Goal: Communication & Community: Share content

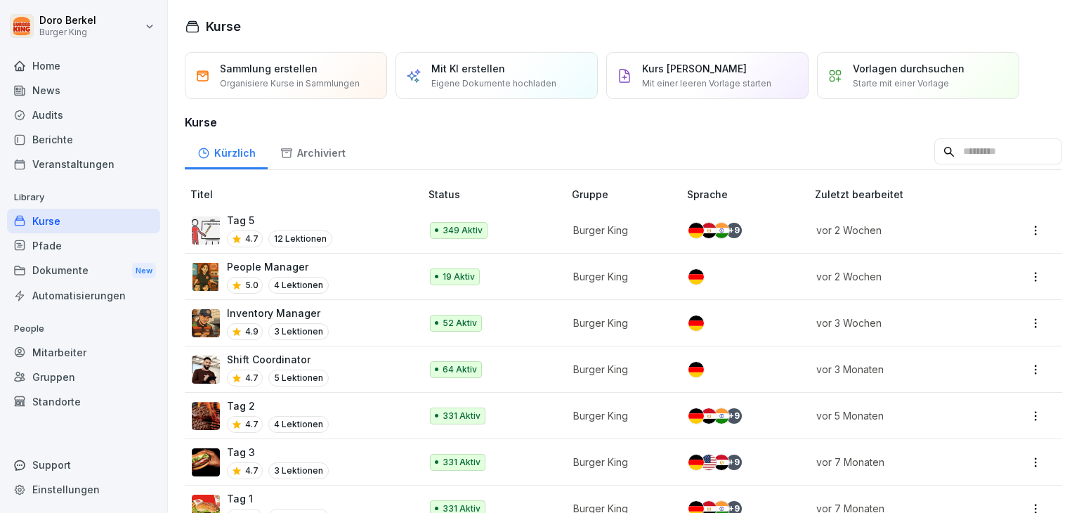
click at [60, 88] on div "News" at bounding box center [83, 90] width 153 height 25
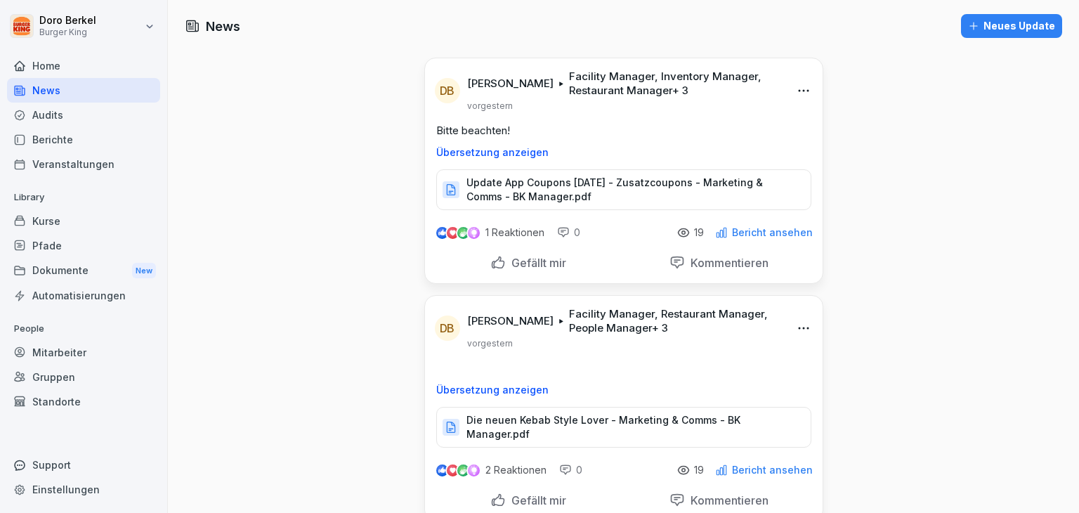
click at [987, 29] on div "Neues Update" at bounding box center [1011, 25] width 87 height 15
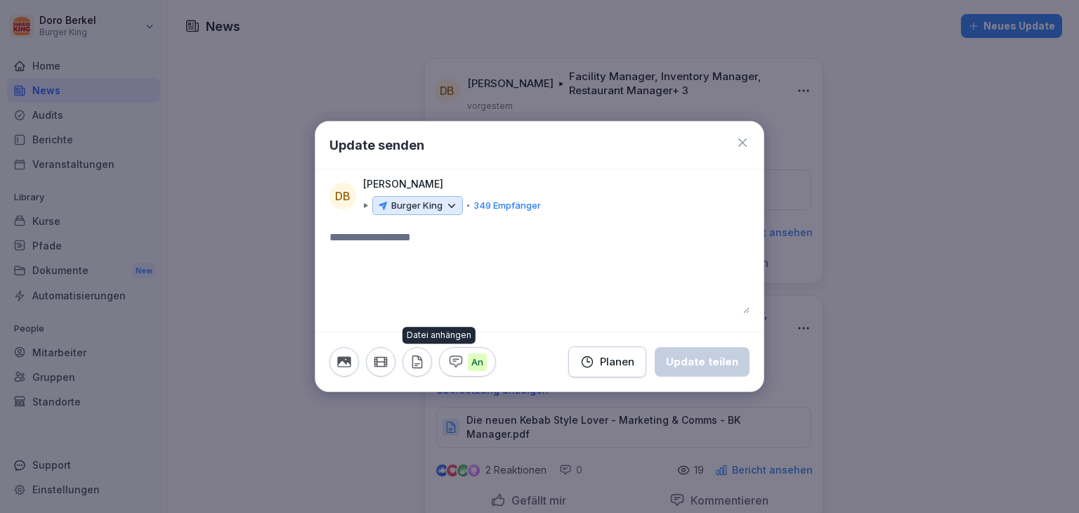
click at [421, 363] on icon "button" at bounding box center [416, 361] width 15 height 15
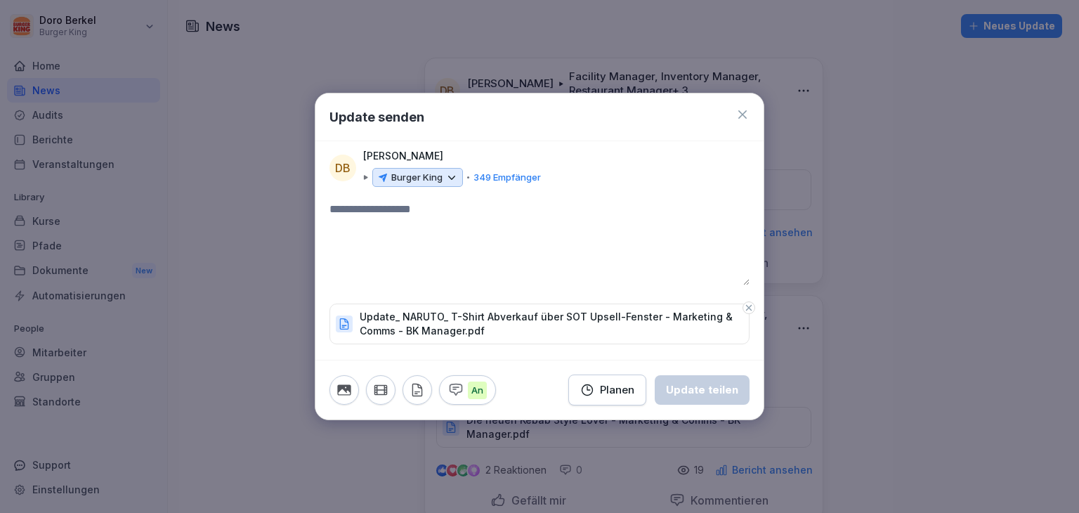
click at [440, 176] on p "Burger King" at bounding box center [416, 178] width 51 height 14
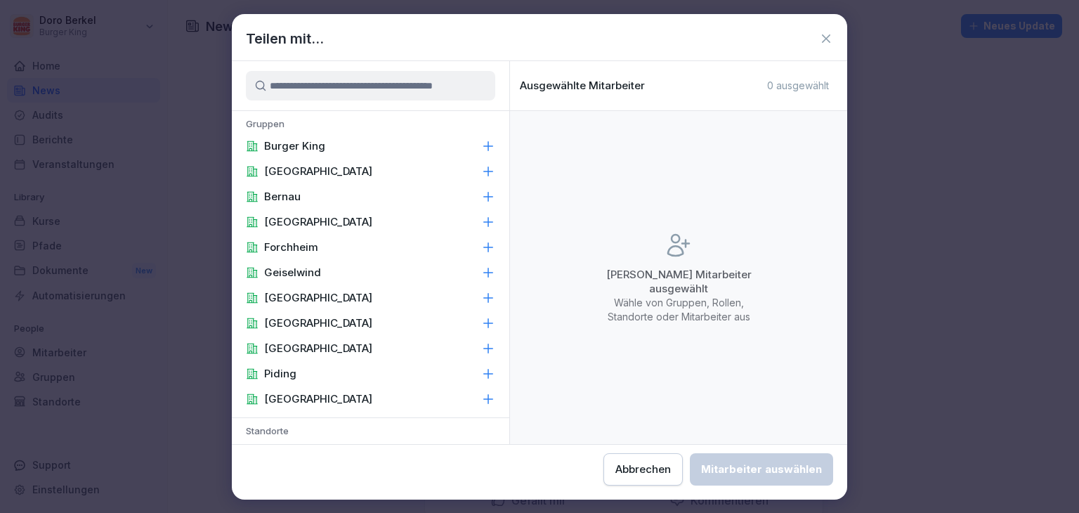
click at [282, 145] on p "Burger King" at bounding box center [294, 146] width 61 height 14
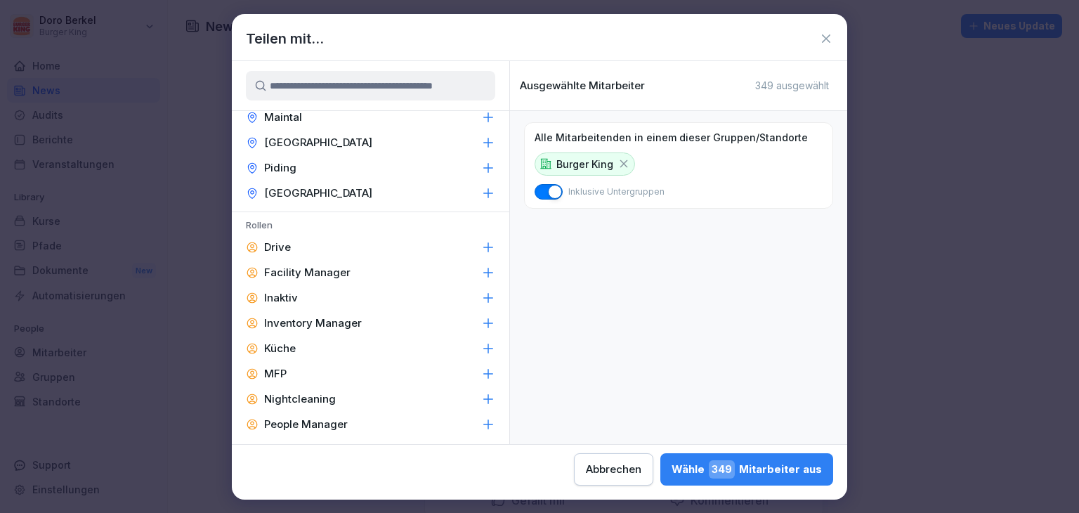
scroll to position [562, 0]
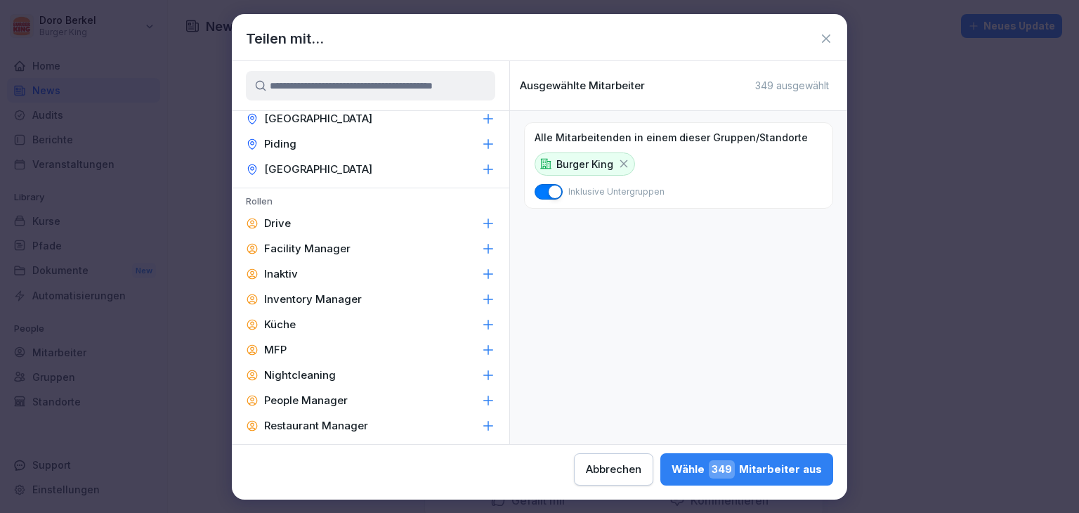
click at [321, 236] on div "Facility Manager" at bounding box center [370, 248] width 277 height 25
click at [334, 298] on p "Inventory Manager" at bounding box center [313, 299] width 98 height 14
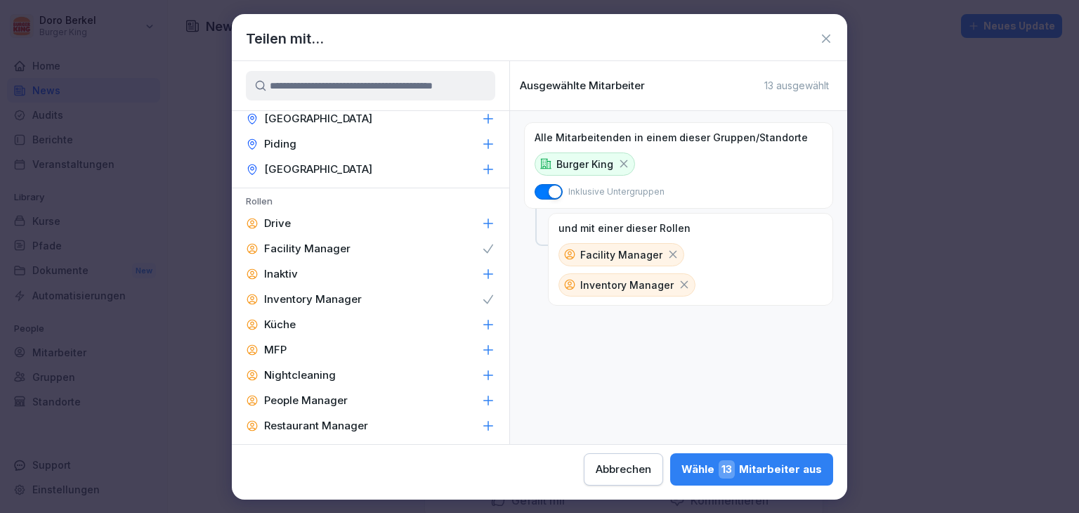
click at [331, 397] on p "People Manager" at bounding box center [306, 400] width 84 height 14
click at [331, 419] on p "Restaurant Manager" at bounding box center [316, 426] width 104 height 14
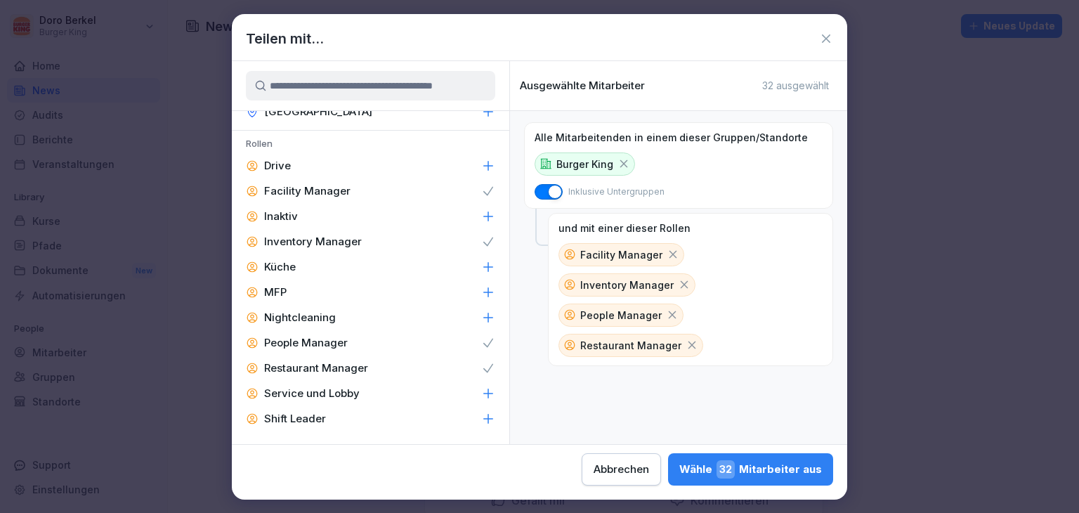
scroll to position [671, 0]
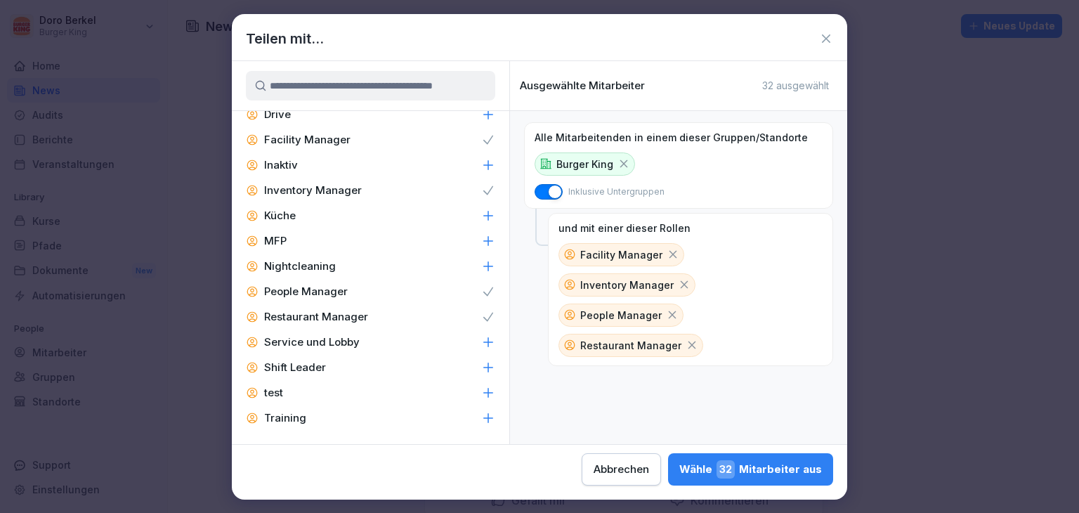
click at [320, 369] on p "Shift Leader" at bounding box center [295, 367] width 62 height 14
click at [754, 474] on div "Wähle 58 Mitarbeiter aus" at bounding box center [749, 469] width 143 height 18
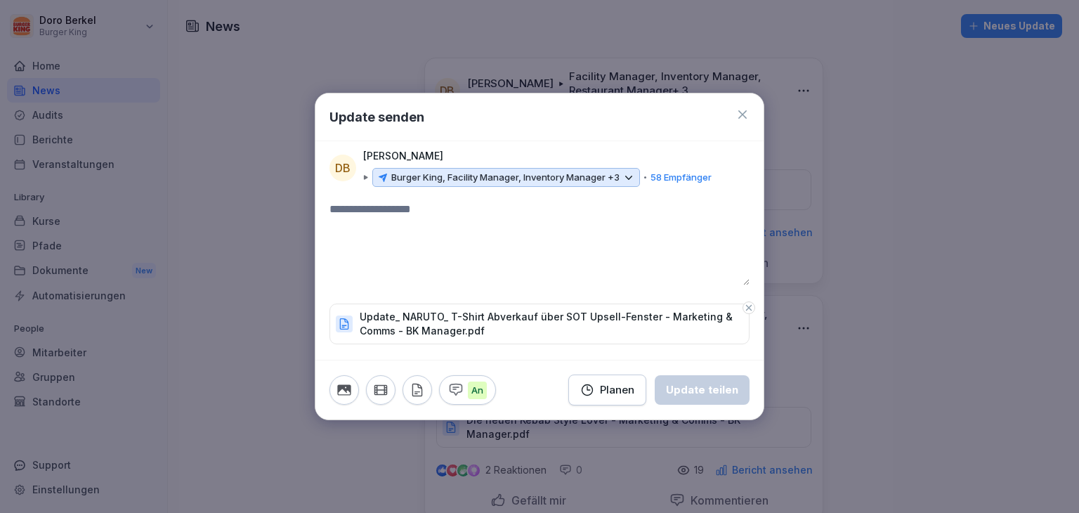
click at [387, 227] on textarea at bounding box center [539, 243] width 420 height 84
type textarea "**********"
click at [716, 394] on div "Update teilen" at bounding box center [702, 389] width 72 height 15
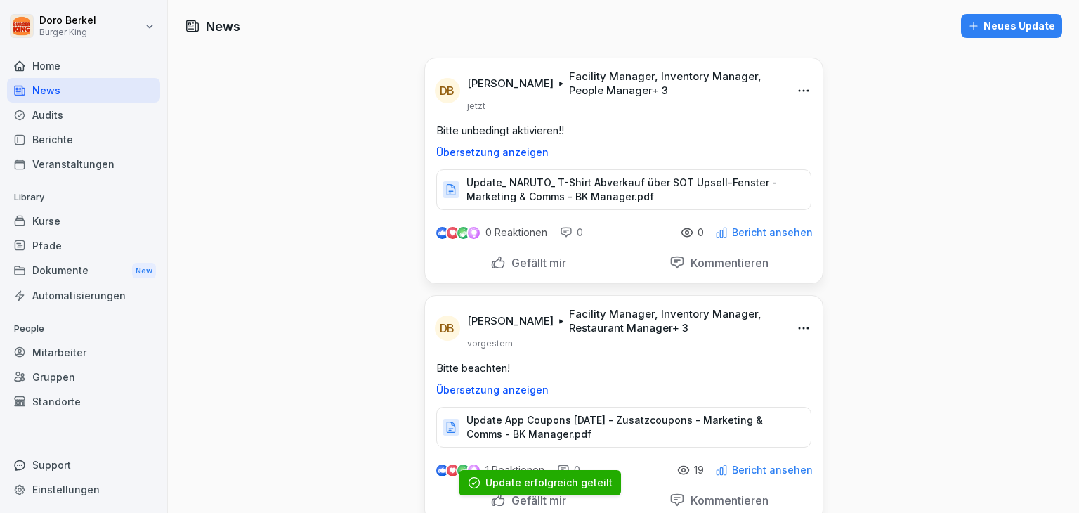
click at [990, 32] on div "Neues Update" at bounding box center [1011, 25] width 87 height 15
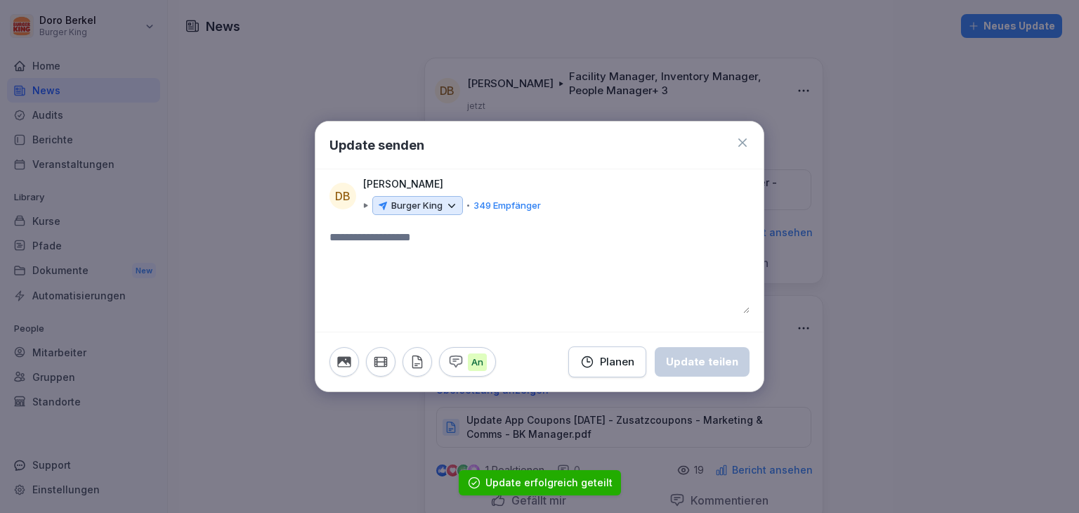
click at [421, 211] on p "Burger King" at bounding box center [416, 206] width 51 height 14
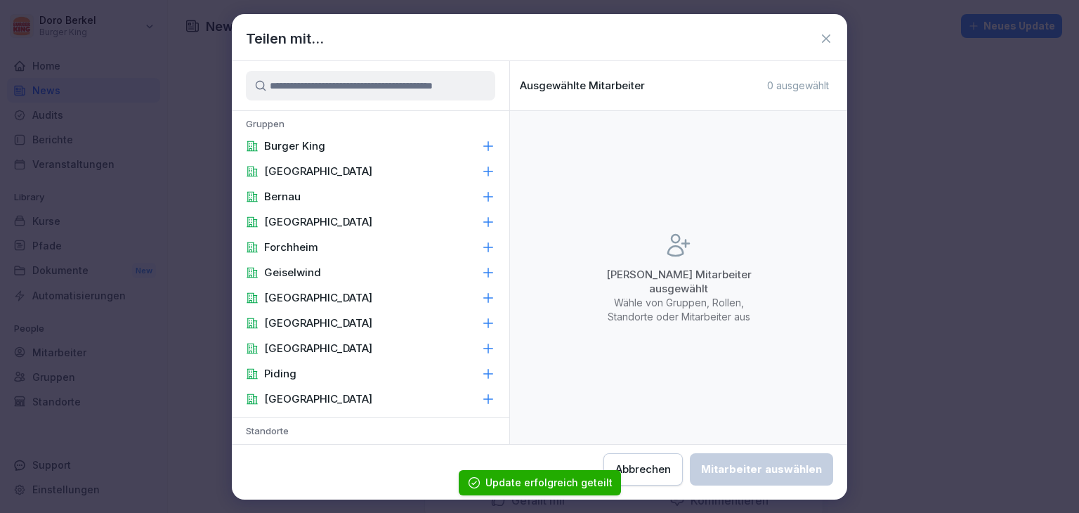
click at [320, 144] on p "Burger King" at bounding box center [294, 146] width 61 height 14
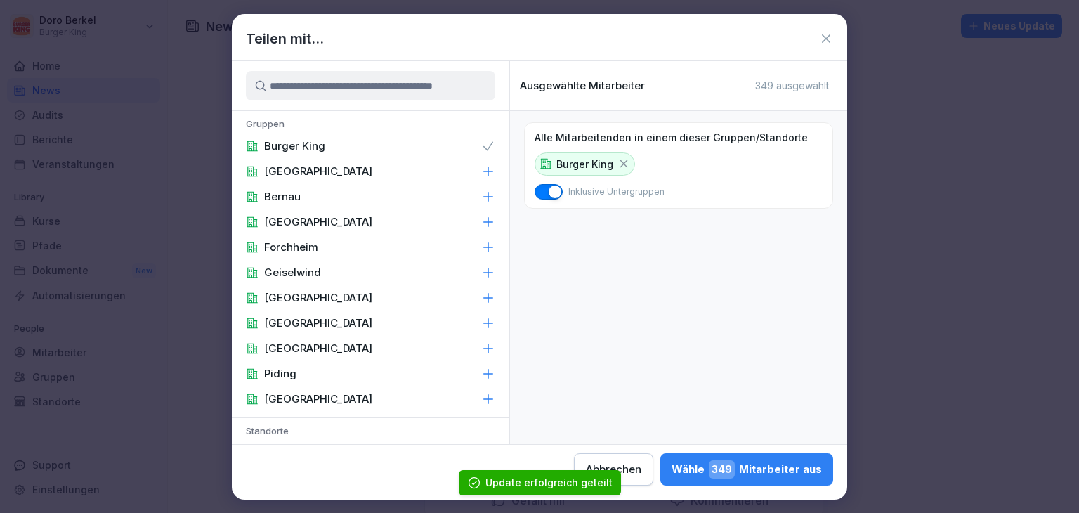
scroll to position [421, 0]
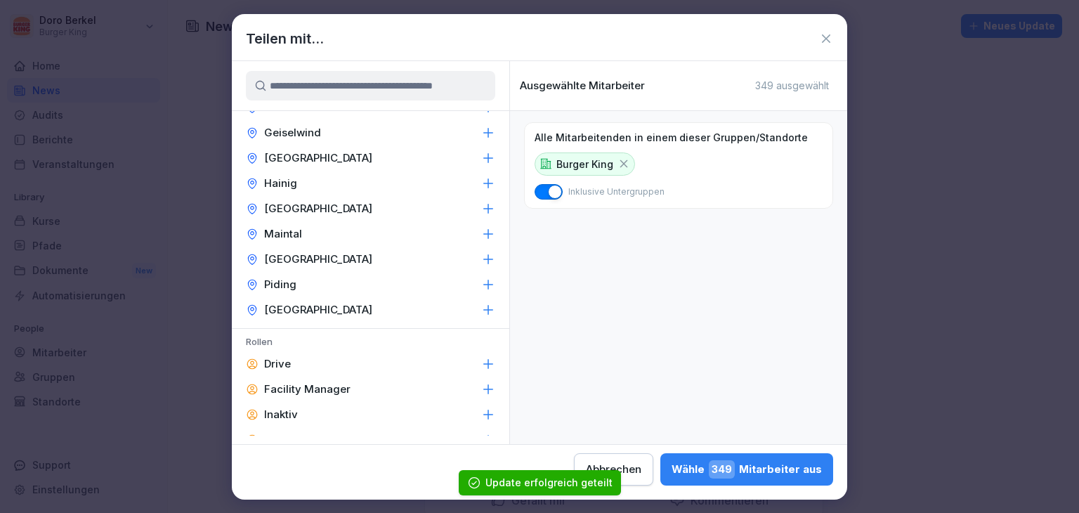
click at [291, 390] on p "Facility Manager" at bounding box center [307, 389] width 86 height 14
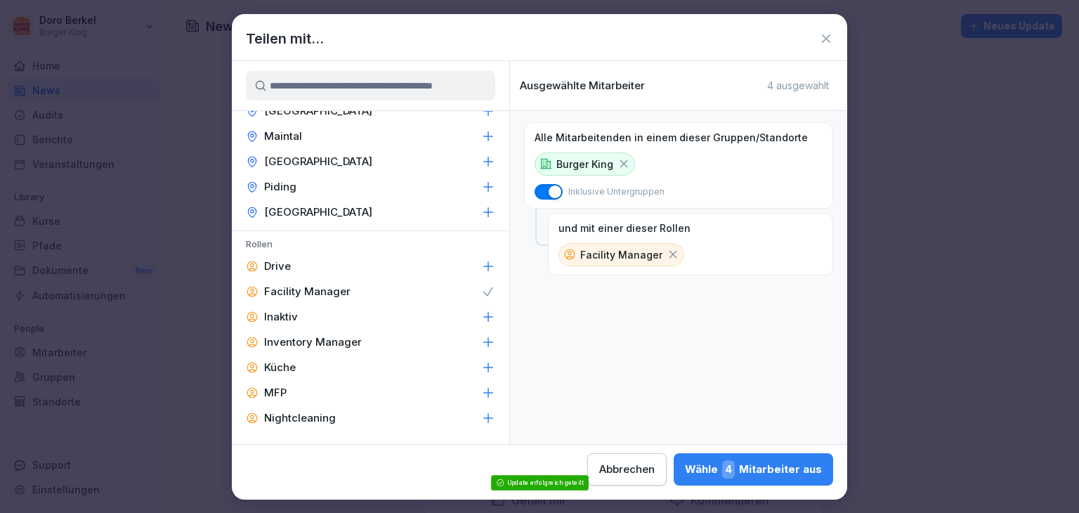
scroll to position [632, 0]
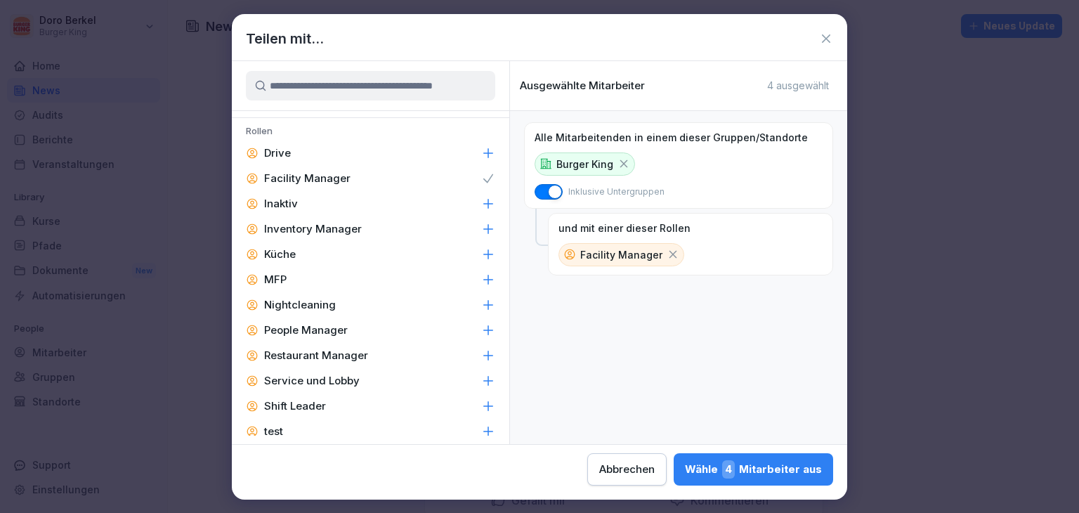
click at [331, 224] on p "Inventory Manager" at bounding box center [313, 229] width 98 height 14
click at [320, 329] on p "People Manager" at bounding box center [306, 330] width 84 height 14
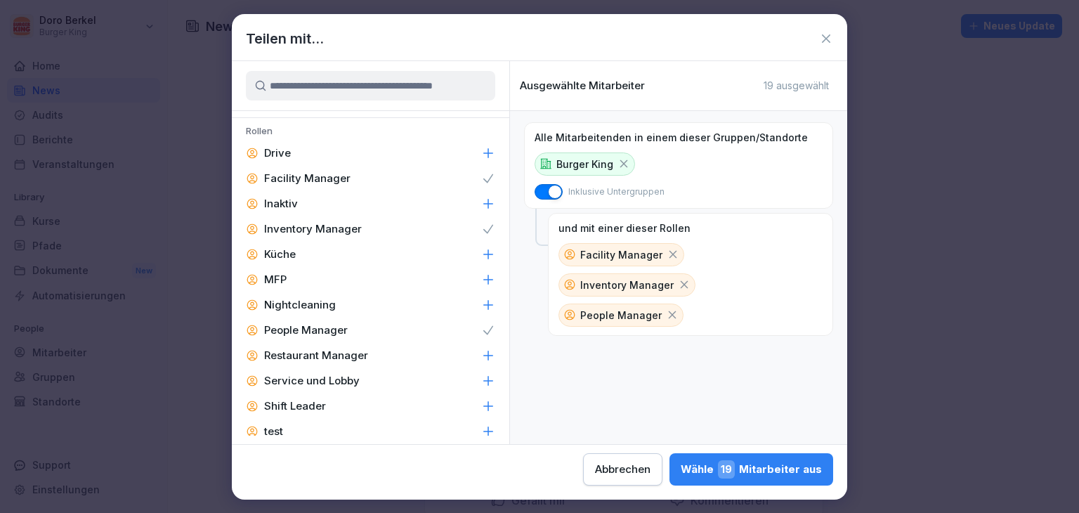
click at [323, 380] on p "Service und Lobby" at bounding box center [312, 381] width 96 height 14
click at [311, 411] on p "Shift Leader" at bounding box center [295, 406] width 62 height 14
click at [337, 384] on p "Service und Lobby" at bounding box center [312, 381] width 96 height 14
click at [343, 356] on p "Restaurant Manager" at bounding box center [316, 355] width 104 height 14
drag, startPoint x: 751, startPoint y: 470, endPoint x: 730, endPoint y: 471, distance: 21.1
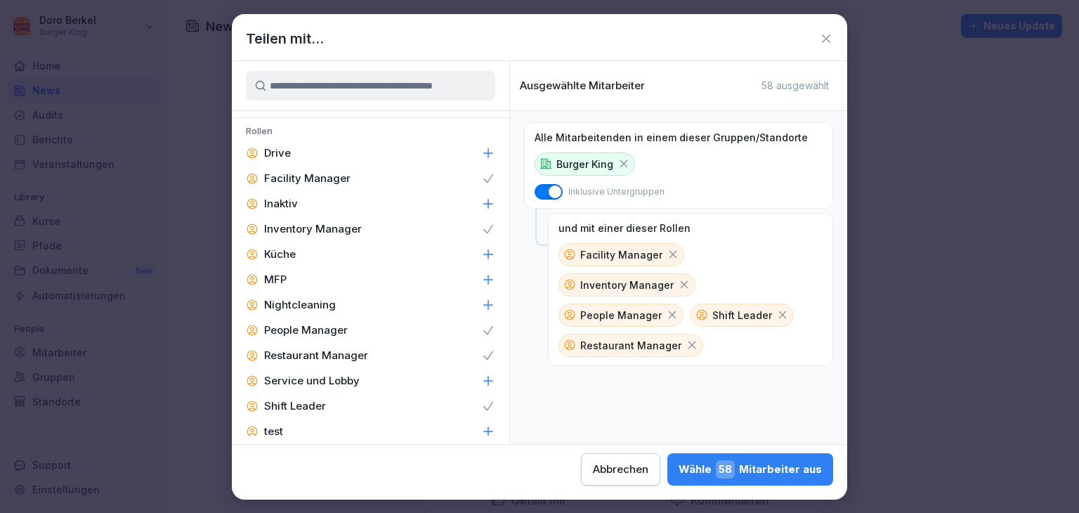
click at [751, 470] on div "Wähle 58 Mitarbeiter aus" at bounding box center [749, 469] width 143 height 18
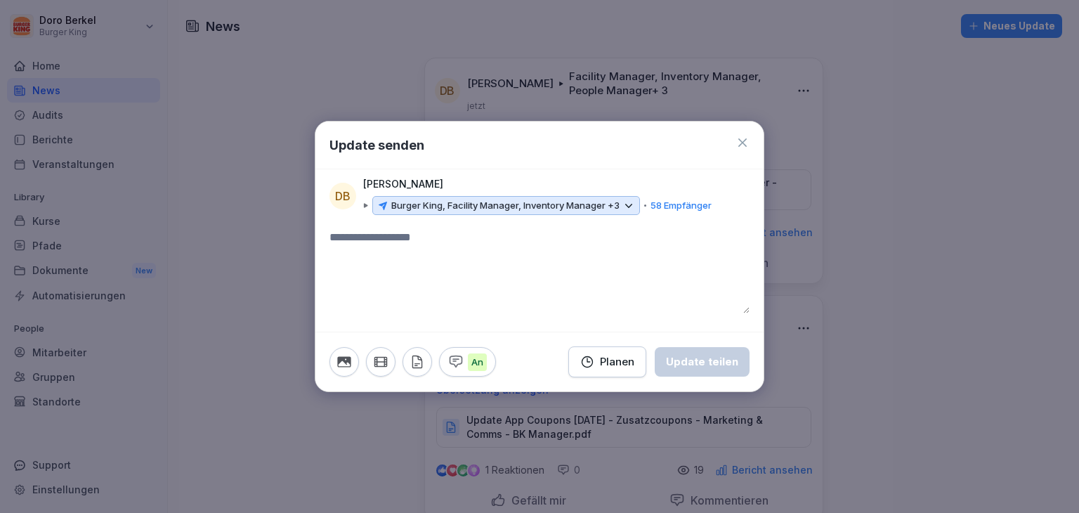
click at [419, 360] on icon "button" at bounding box center [416, 361] width 15 height 15
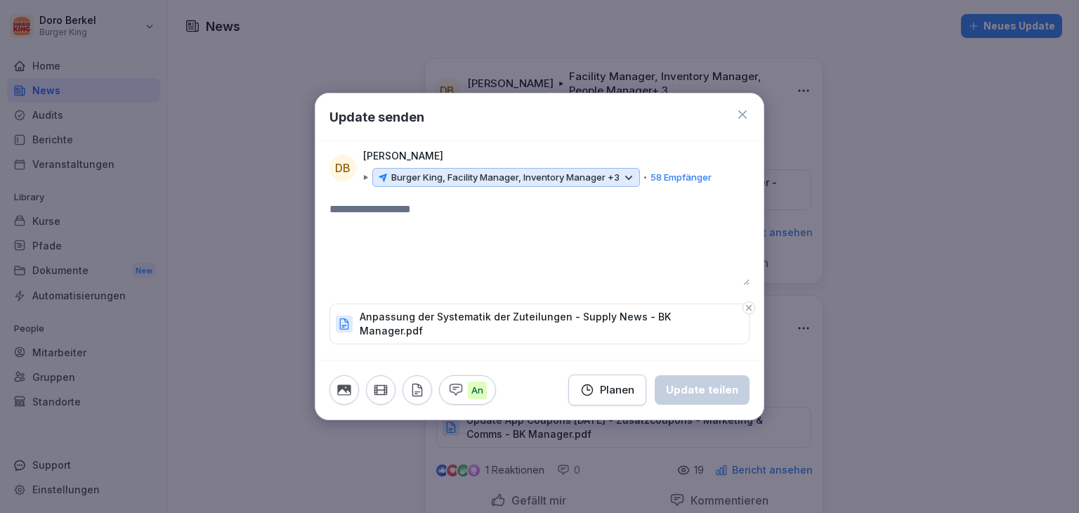
click at [362, 207] on textarea at bounding box center [539, 243] width 420 height 84
click at [728, 393] on button "Update teilen" at bounding box center [701, 389] width 95 height 29
